Goal: Task Accomplishment & Management: Use online tool/utility

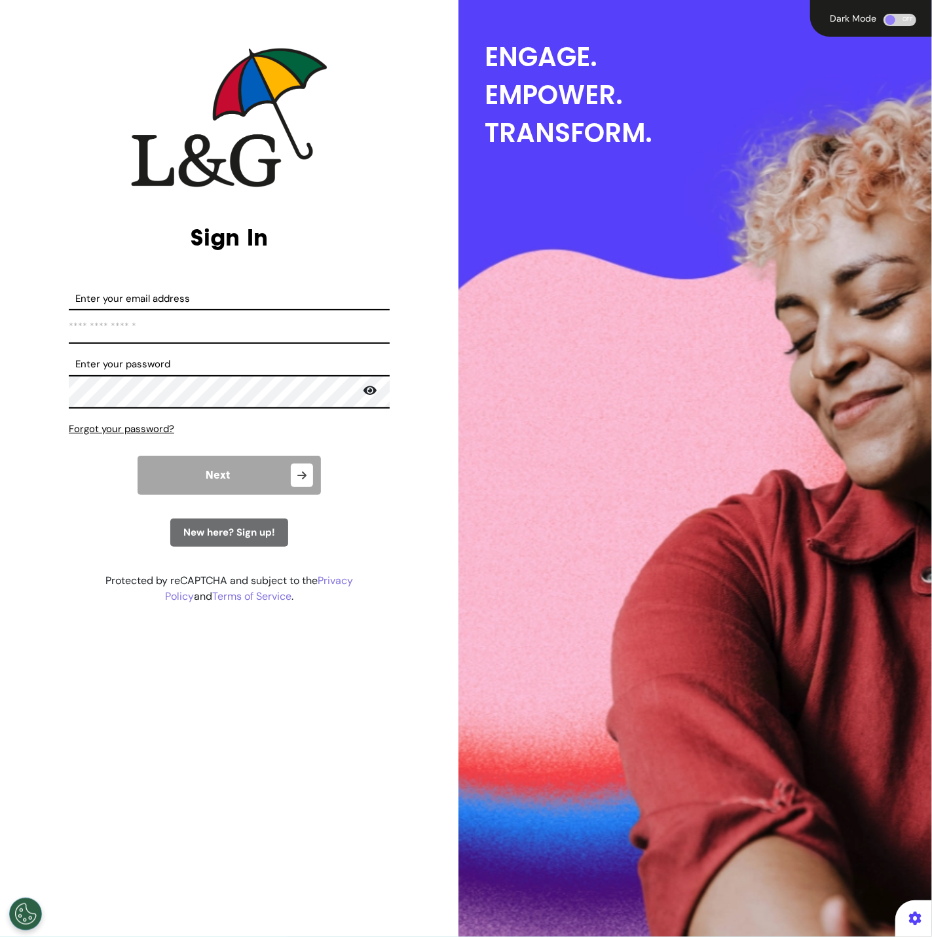
click at [267, 335] on input "Enter your email address" at bounding box center [229, 326] width 321 height 35
click at [261, 336] on input "Enter your email address" at bounding box center [229, 326] width 321 height 35
type input "**********"
click at [235, 460] on button "Next" at bounding box center [229, 475] width 183 height 39
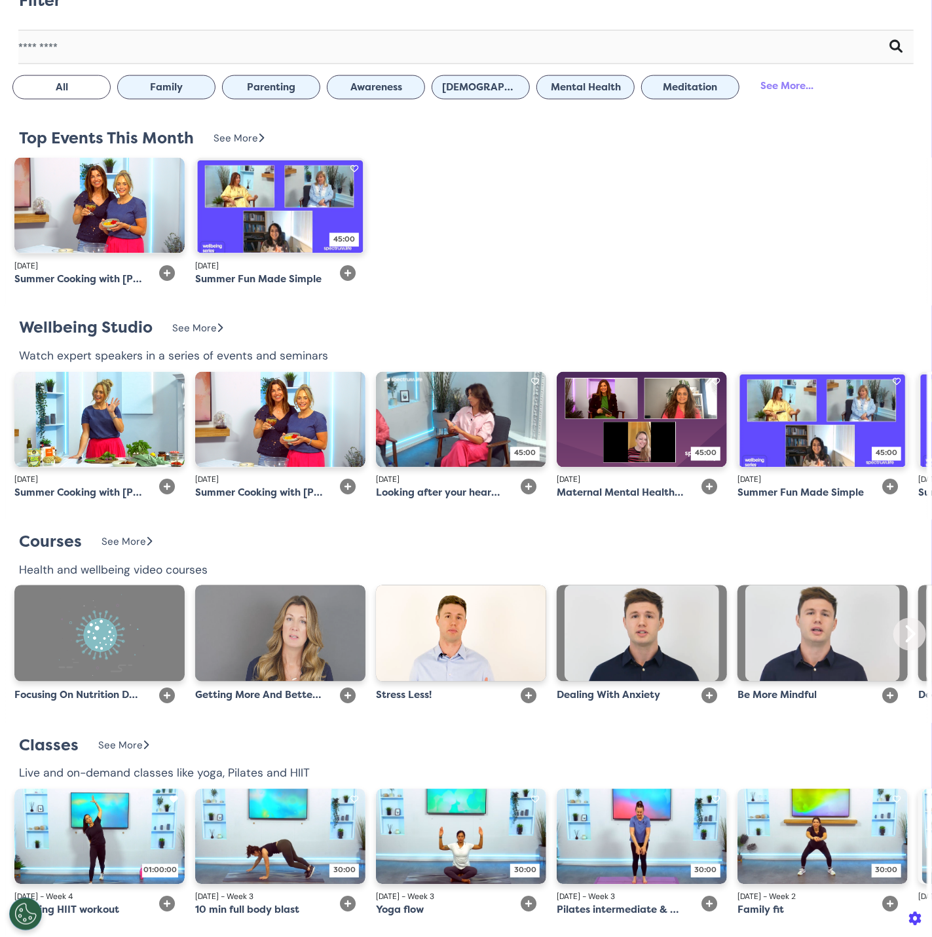
scroll to position [372, 0]
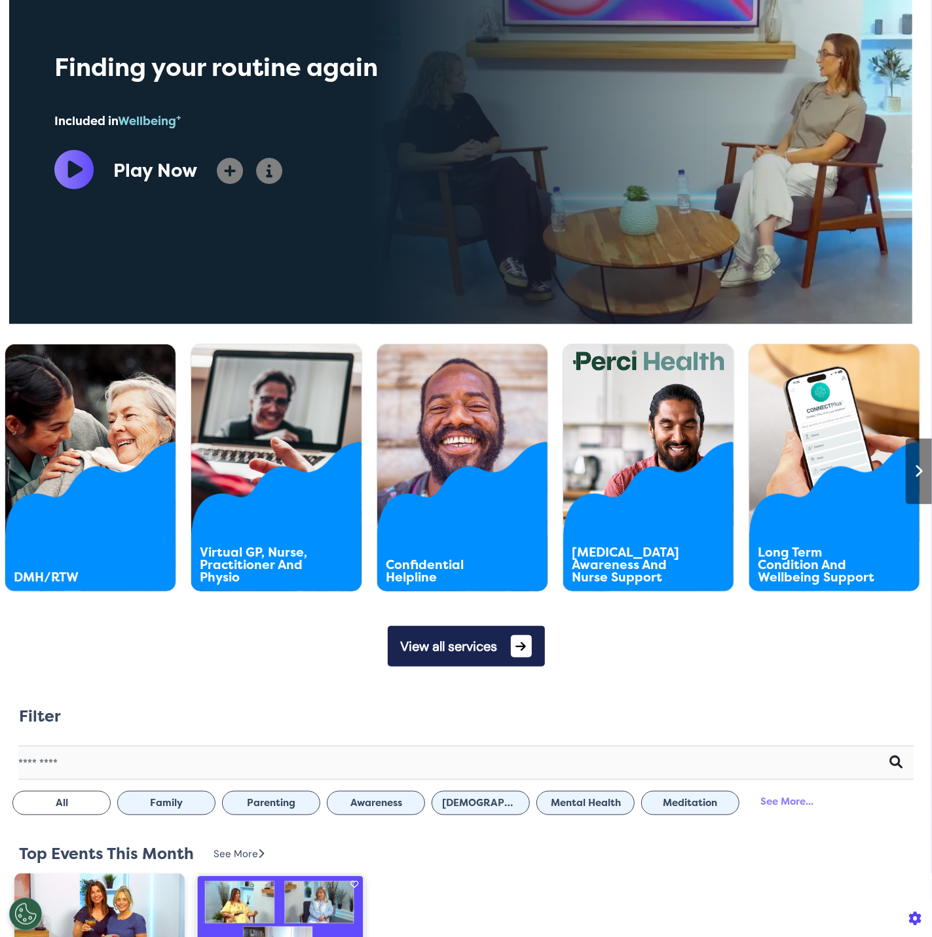
click at [918, 482] on div at bounding box center [919, 472] width 26 height 66
click at [915, 476] on icon at bounding box center [919, 471] width 9 height 13
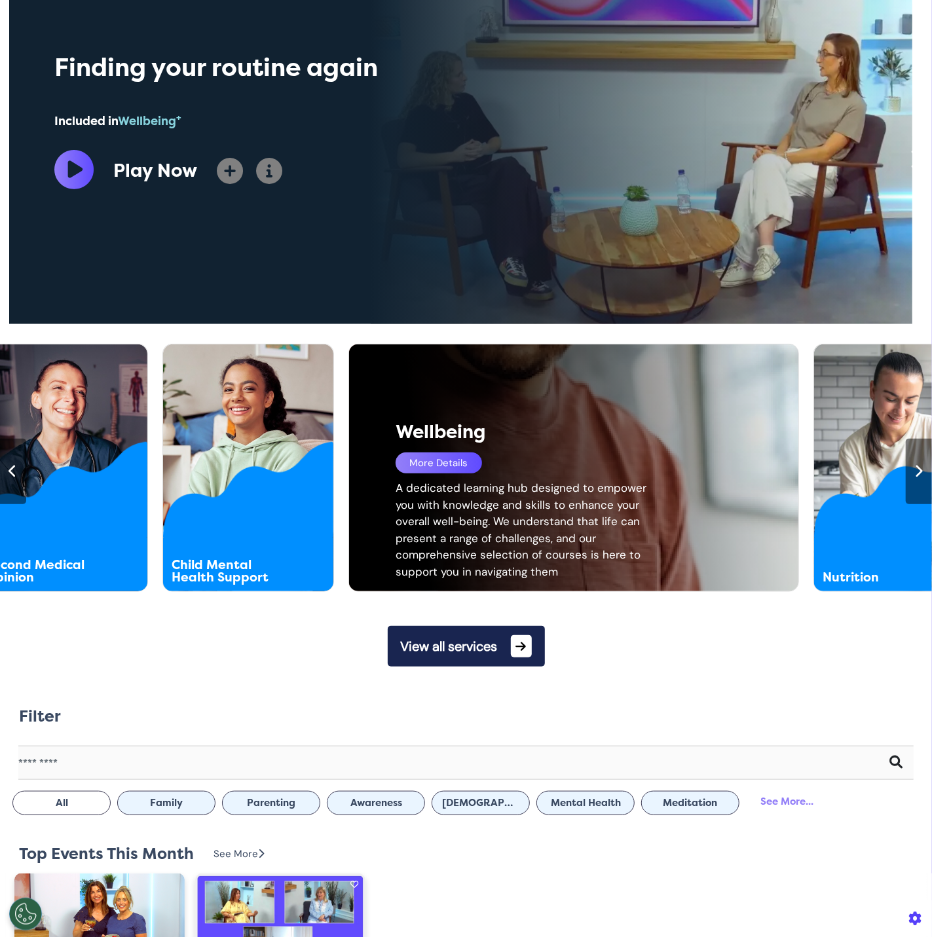
scroll to position [0, 1397]
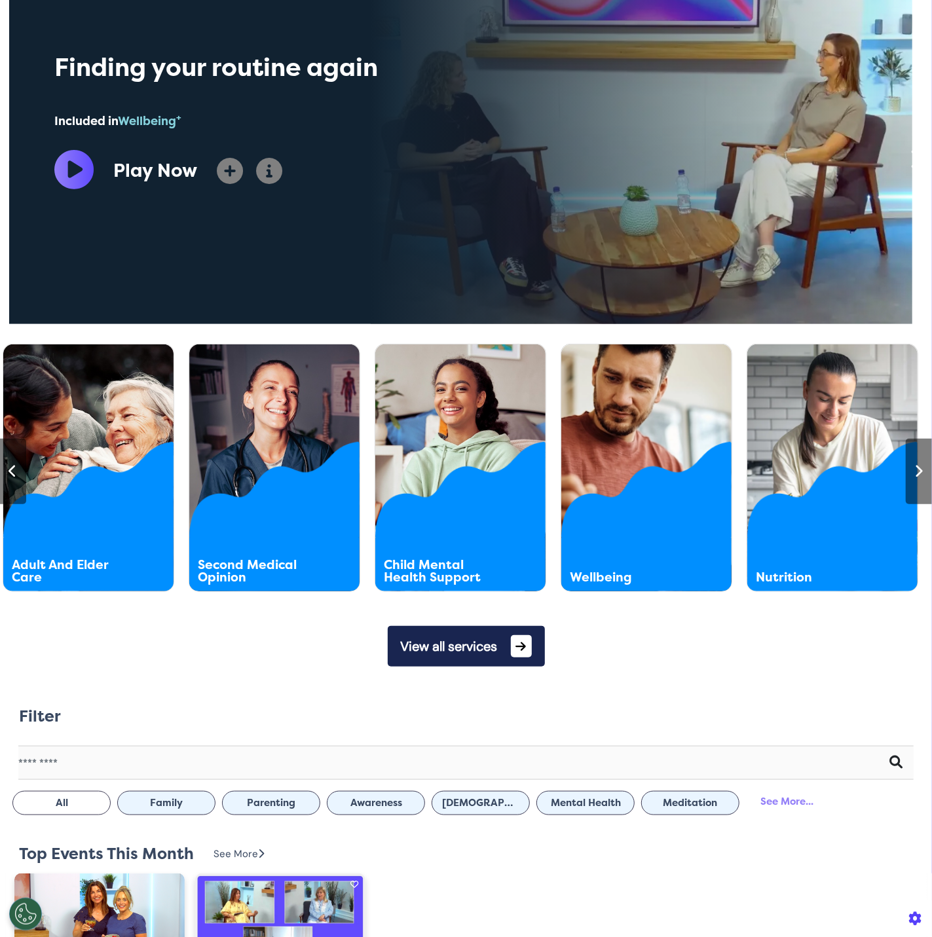
click at [913, 477] on div at bounding box center [919, 472] width 26 height 66
click at [915, 476] on icon at bounding box center [919, 471] width 9 height 13
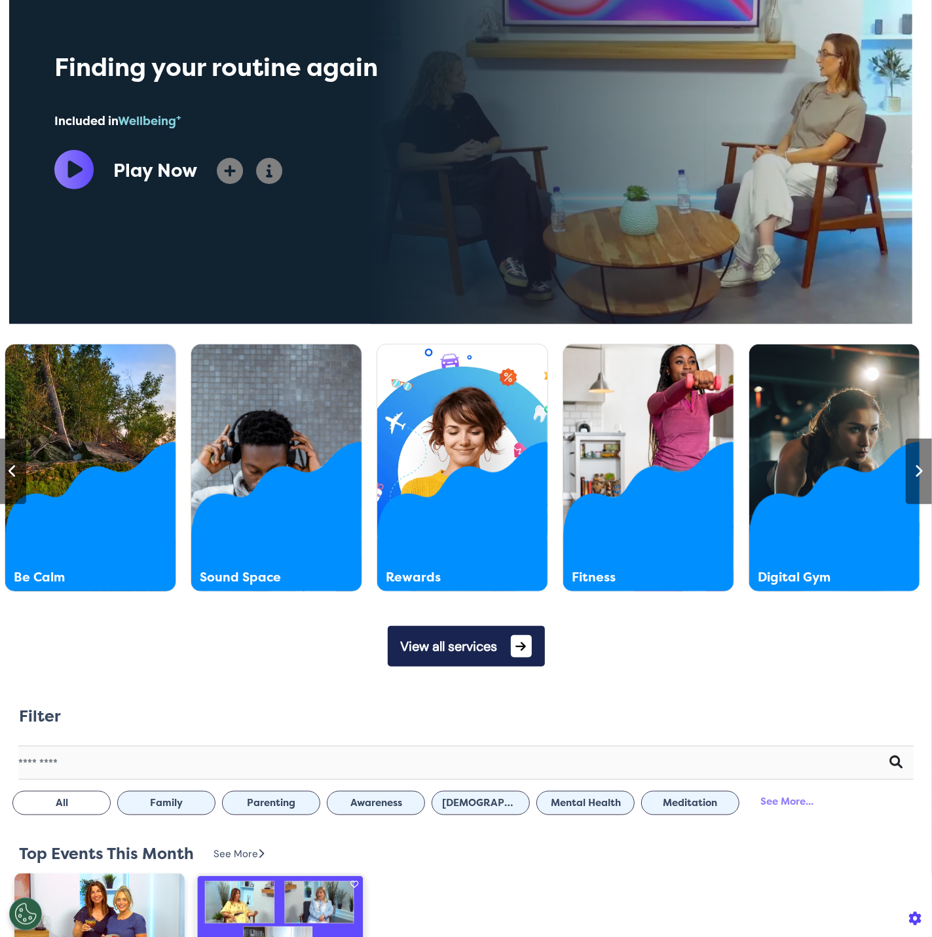
scroll to position [0, 2329]
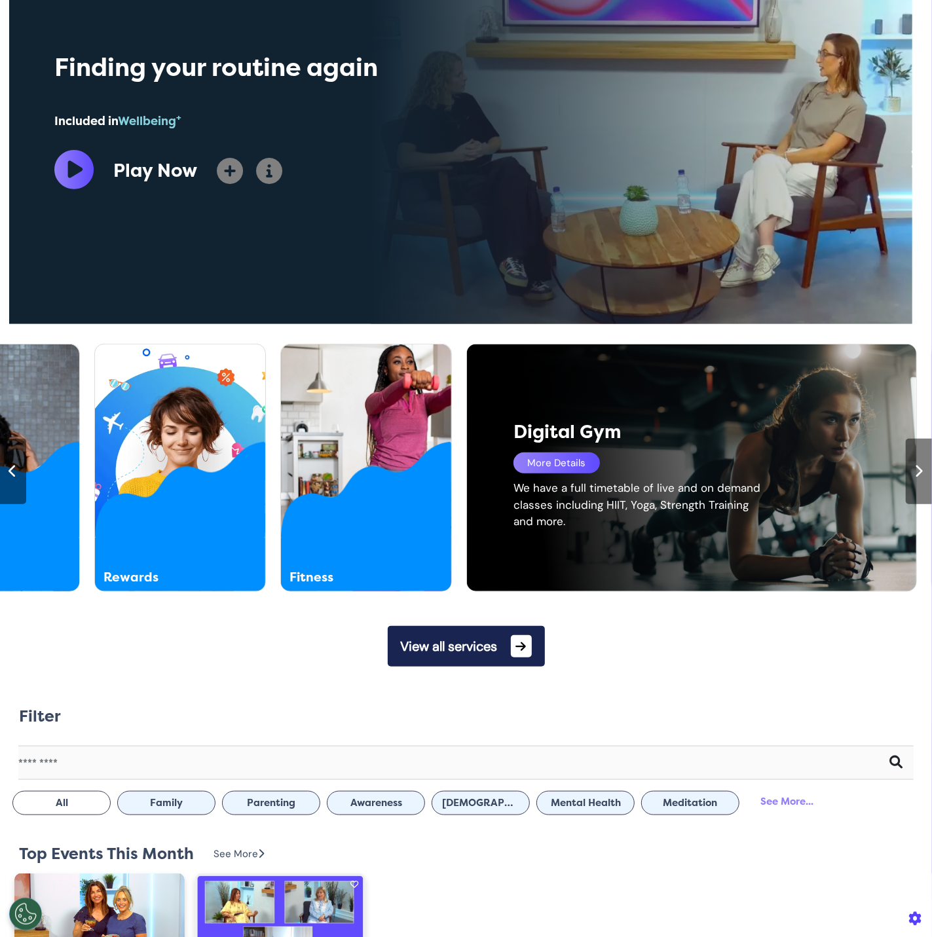
click at [914, 471] on div at bounding box center [919, 472] width 26 height 66
click at [915, 471] on icon at bounding box center [919, 471] width 9 height 13
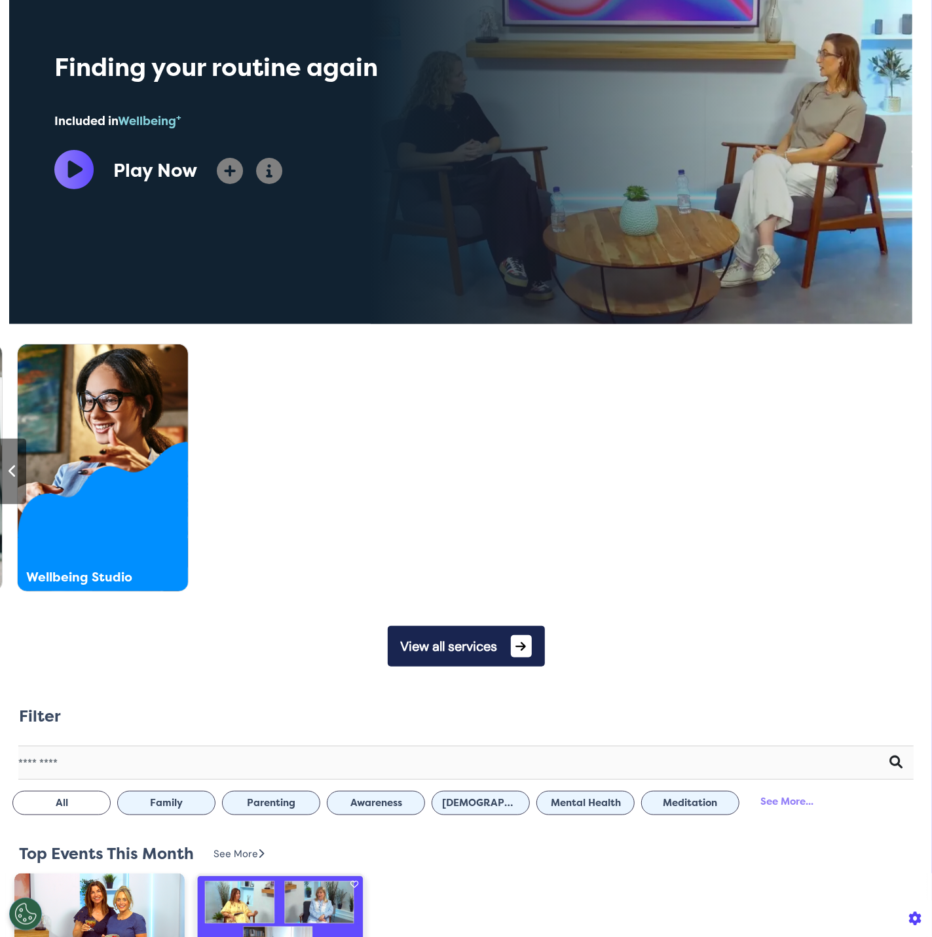
scroll to position [0, 3261]
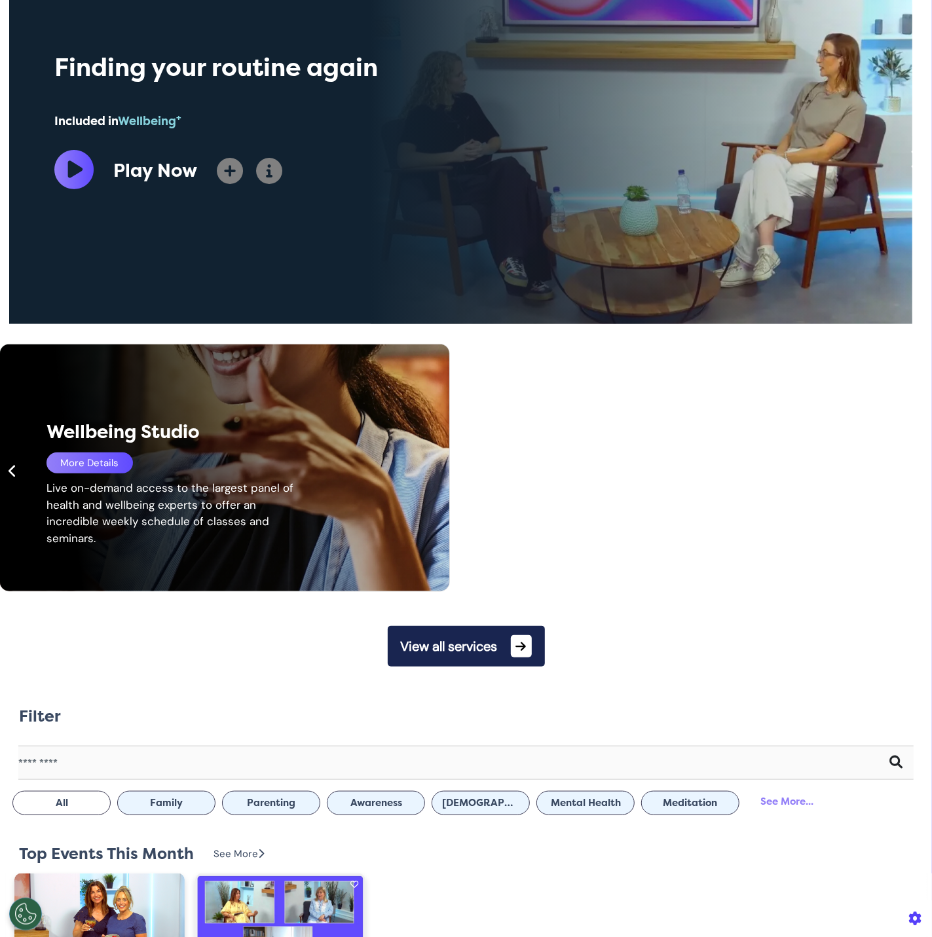
click at [13, 476] on icon at bounding box center [13, 471] width 9 height 13
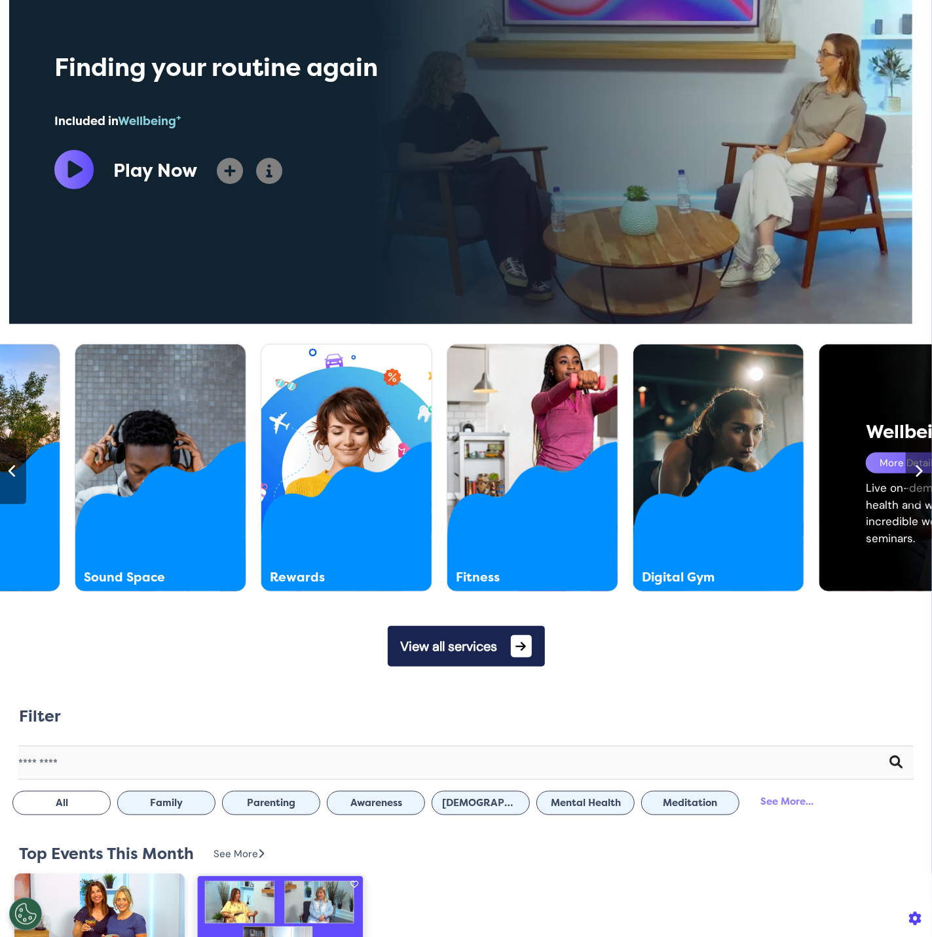
click at [13, 476] on icon at bounding box center [13, 471] width 9 height 13
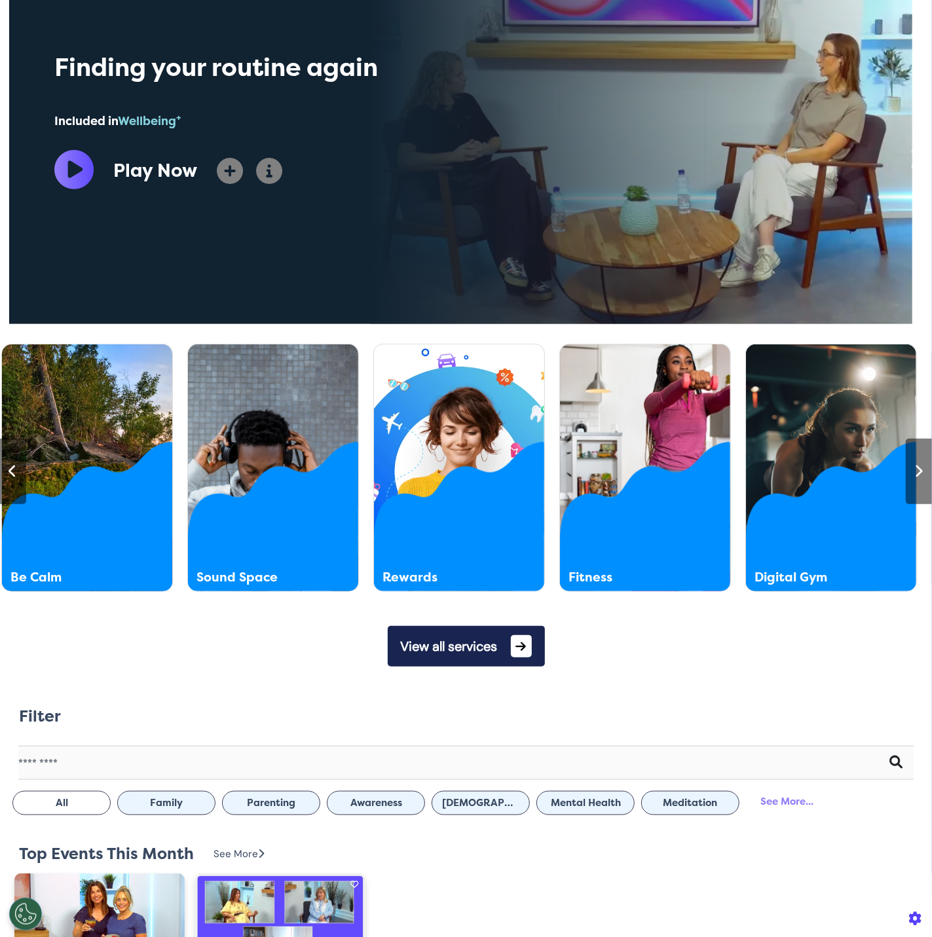
click at [13, 476] on icon at bounding box center [13, 471] width 9 height 13
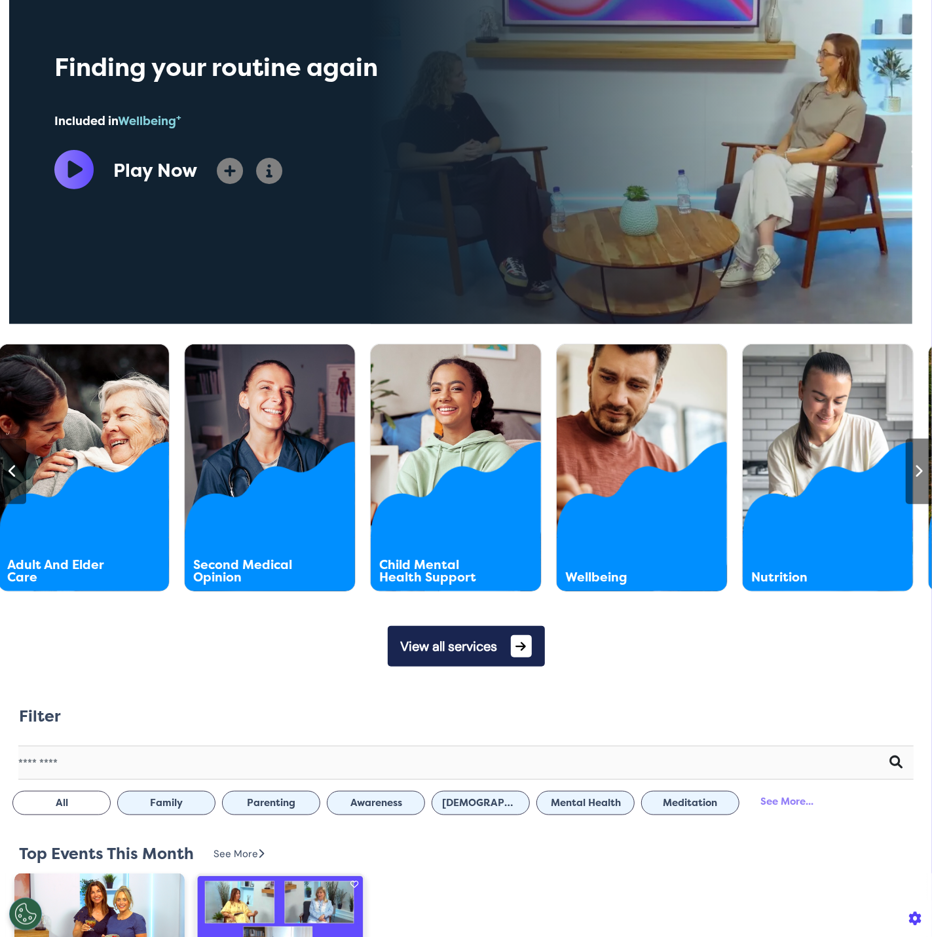
scroll to position [0, 1397]
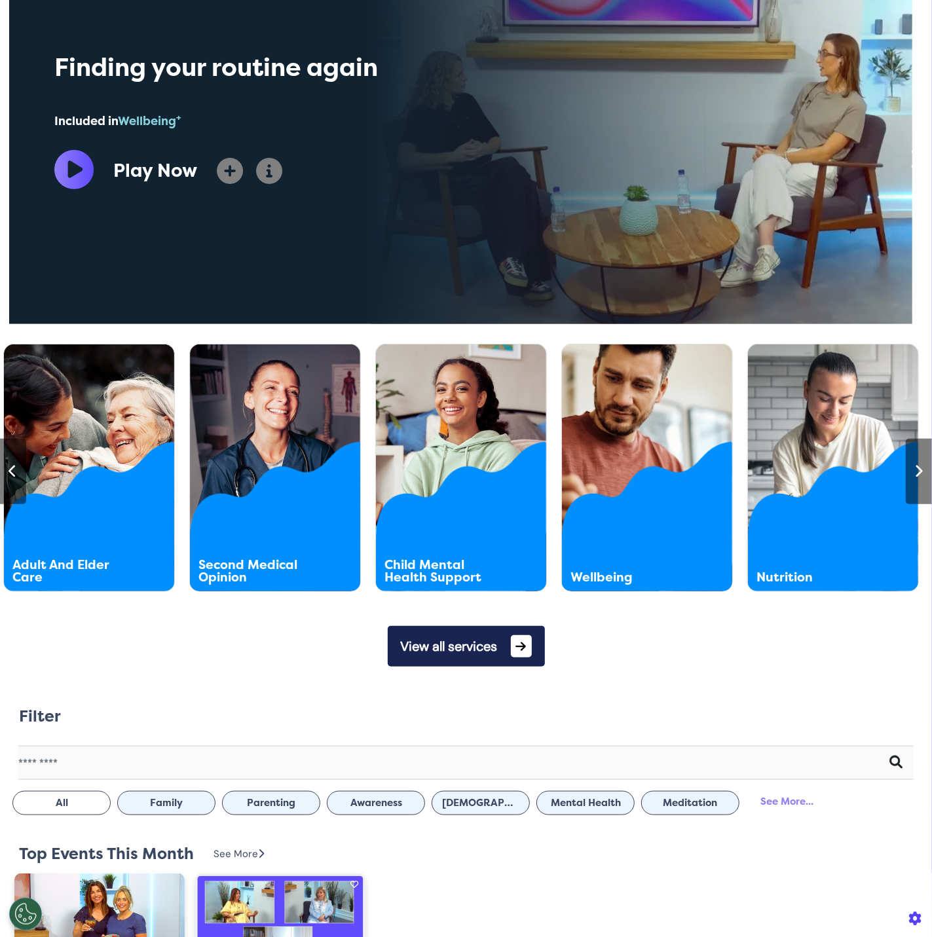
click at [13, 476] on icon at bounding box center [13, 471] width 9 height 13
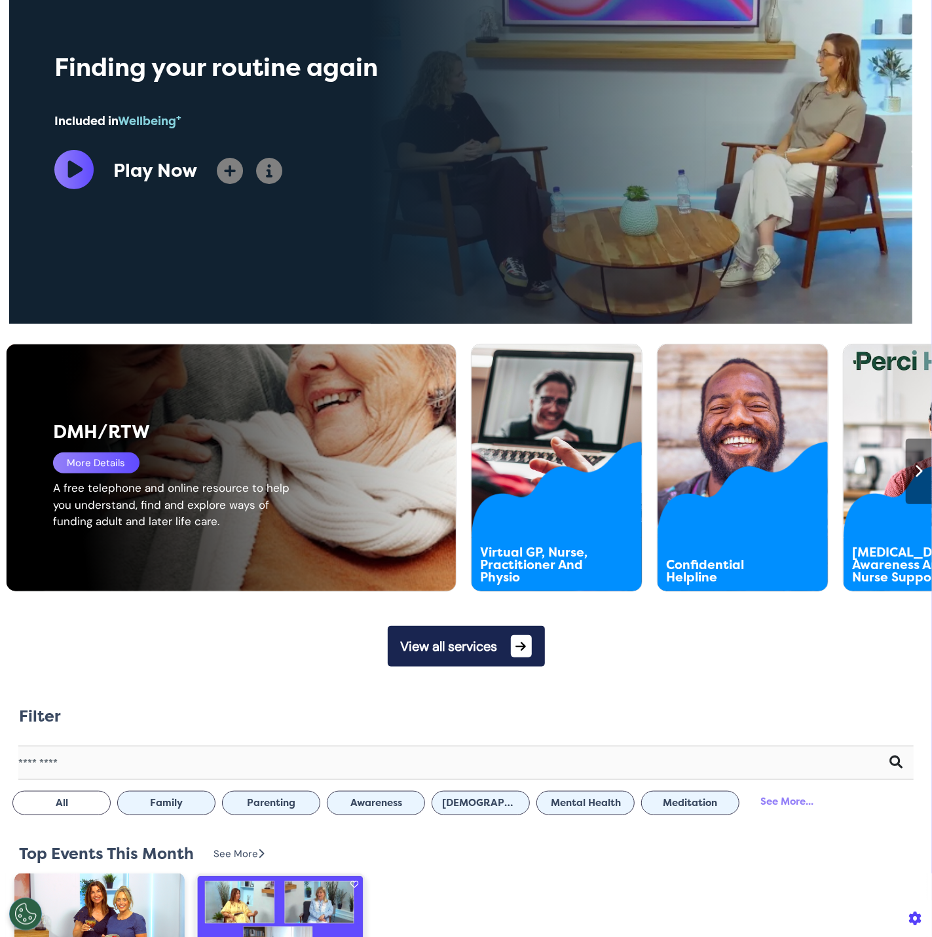
scroll to position [0, 465]
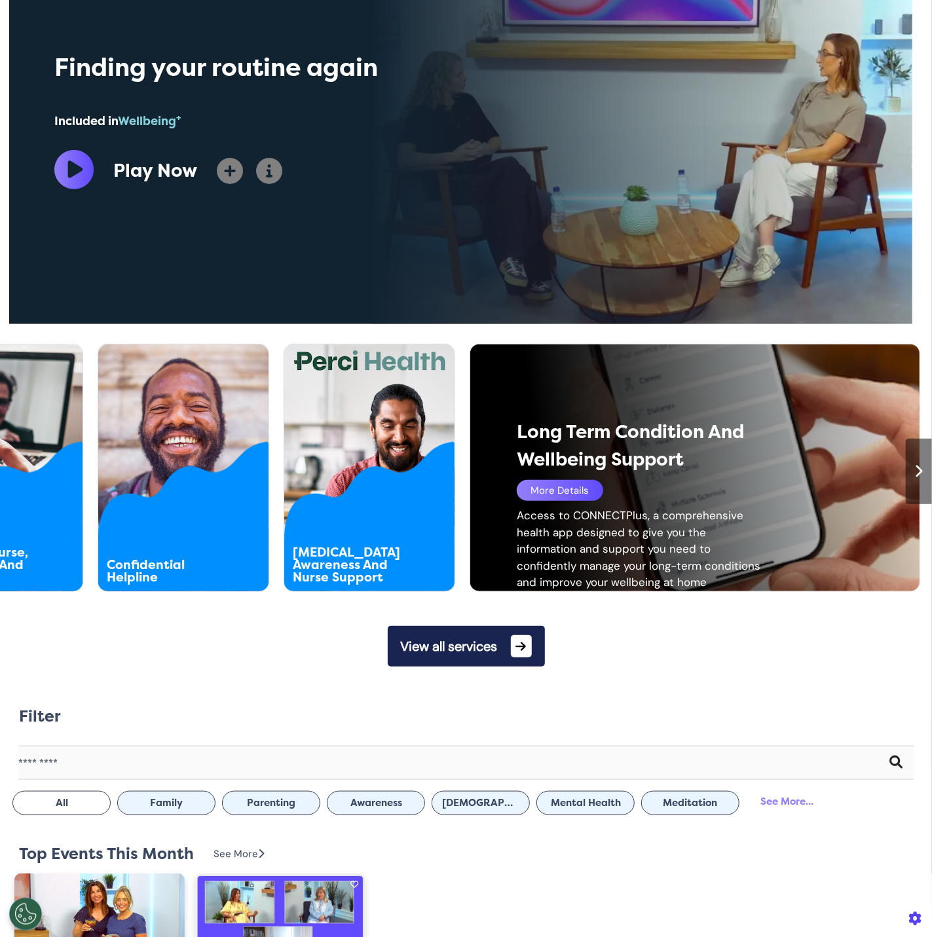
click at [547, 487] on div "More Details" at bounding box center [560, 490] width 86 height 21
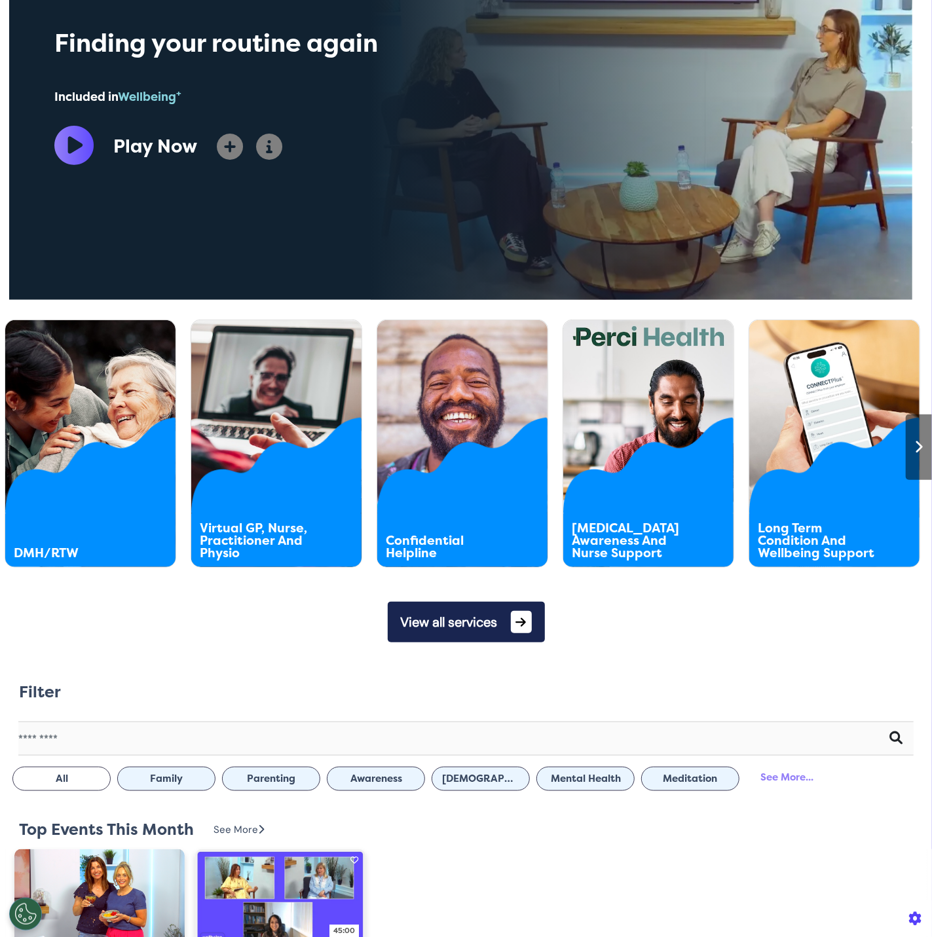
scroll to position [148, 0]
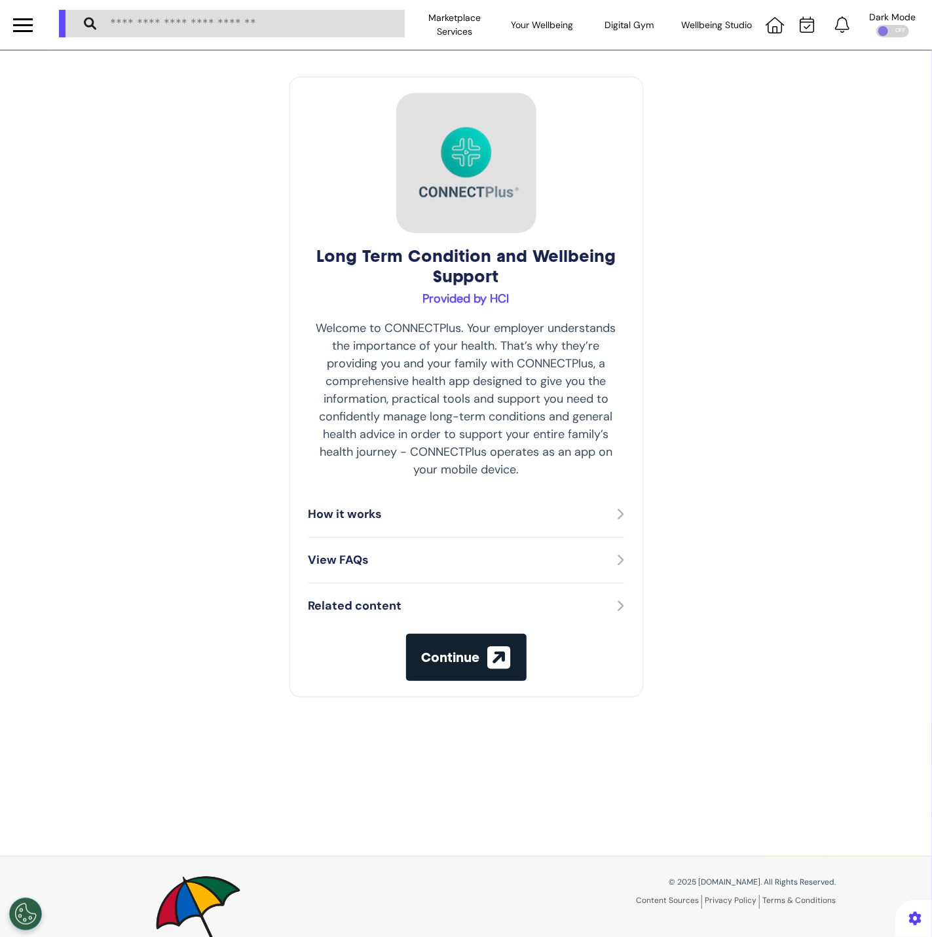
click at [478, 670] on button "Continue" at bounding box center [466, 657] width 121 height 47
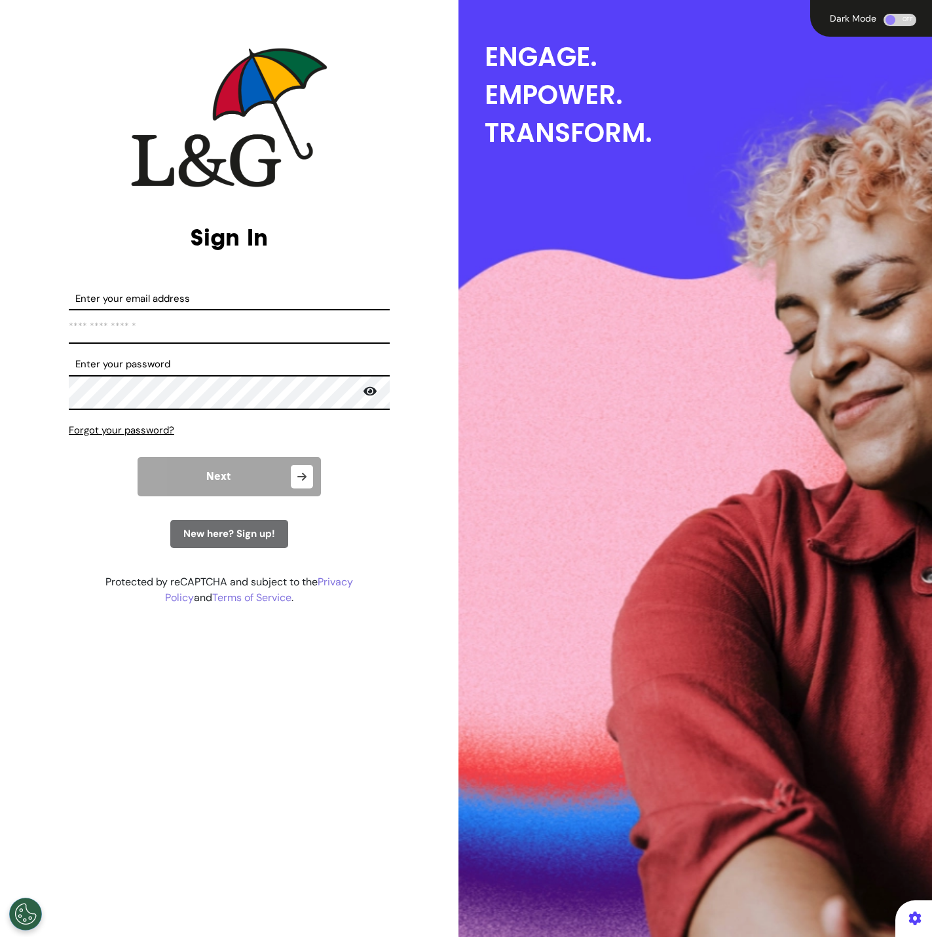
click at [222, 326] on input "Enter your email address" at bounding box center [229, 326] width 321 height 35
